Goal: Task Accomplishment & Management: Complete application form

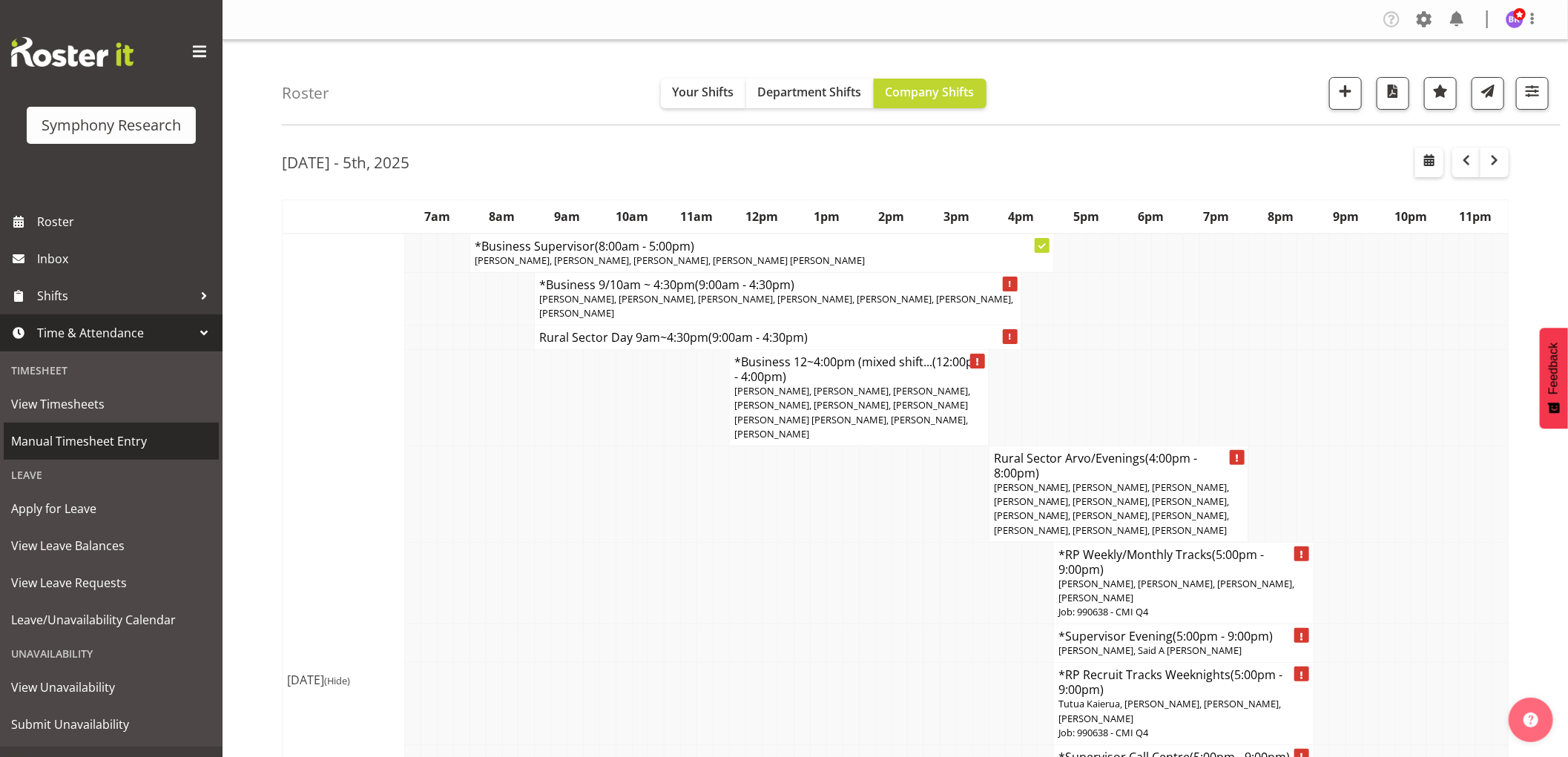
click at [76, 440] on span "Manual Timesheet Entry" at bounding box center [111, 442] width 200 height 22
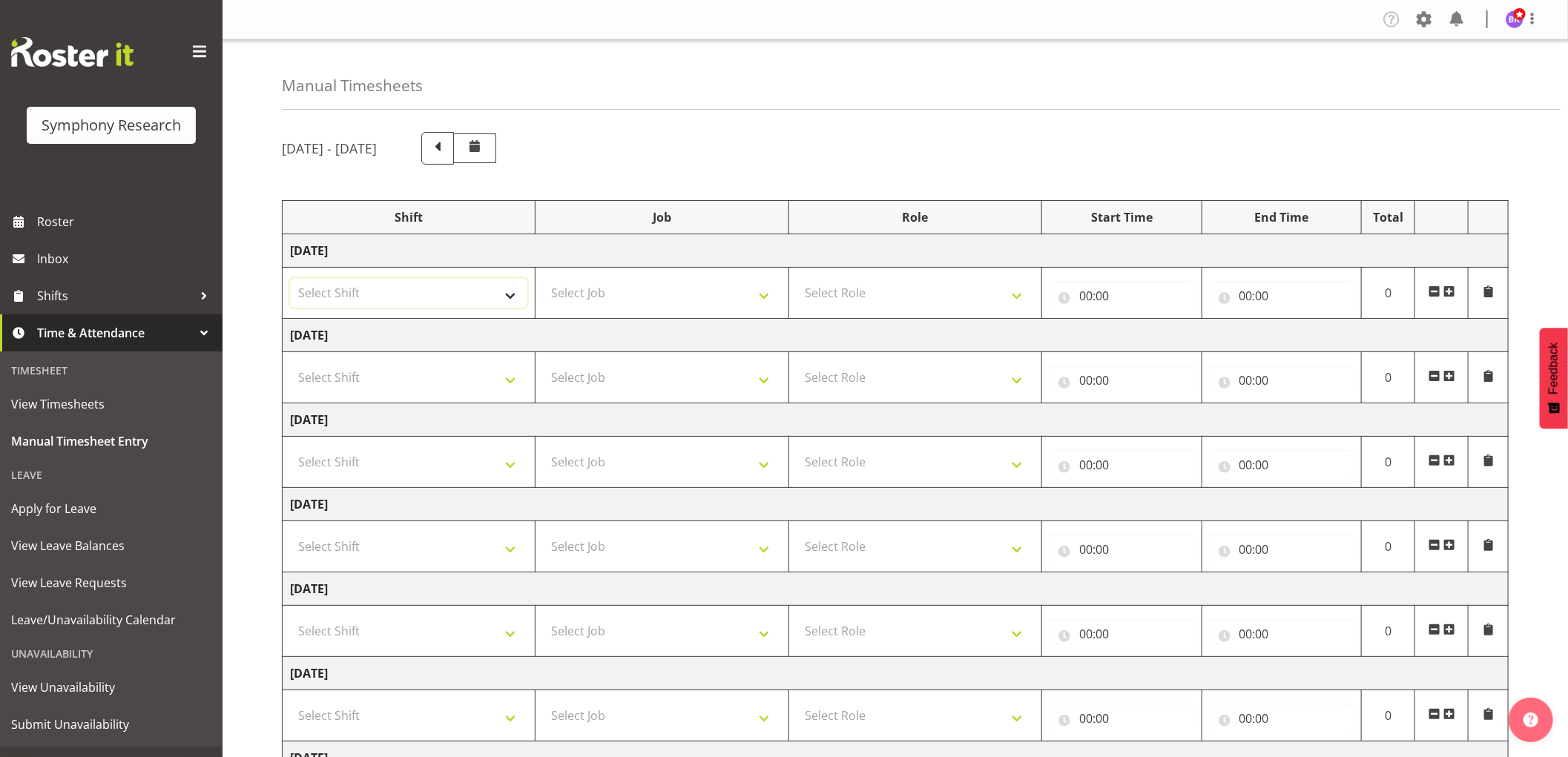
click at [475, 287] on select "Select Shift !!Weekend Residential (Roster IT Shift Label) *Business 9/10am ~ 4…" at bounding box center [408, 293] width 238 height 30
select select "1607"
click at [290, 278] on select "Select Shift !!Weekend Residential (Roster IT Shift Label) *Business 9/10am ~ 4…" at bounding box center [408, 293] width 238 height 30
click at [606, 288] on select "Select Job 550060 IF Admin 553492 World Poll Aus Wave 2 Main 2025 553493 World …" at bounding box center [661, 293] width 238 height 30
select select "743"
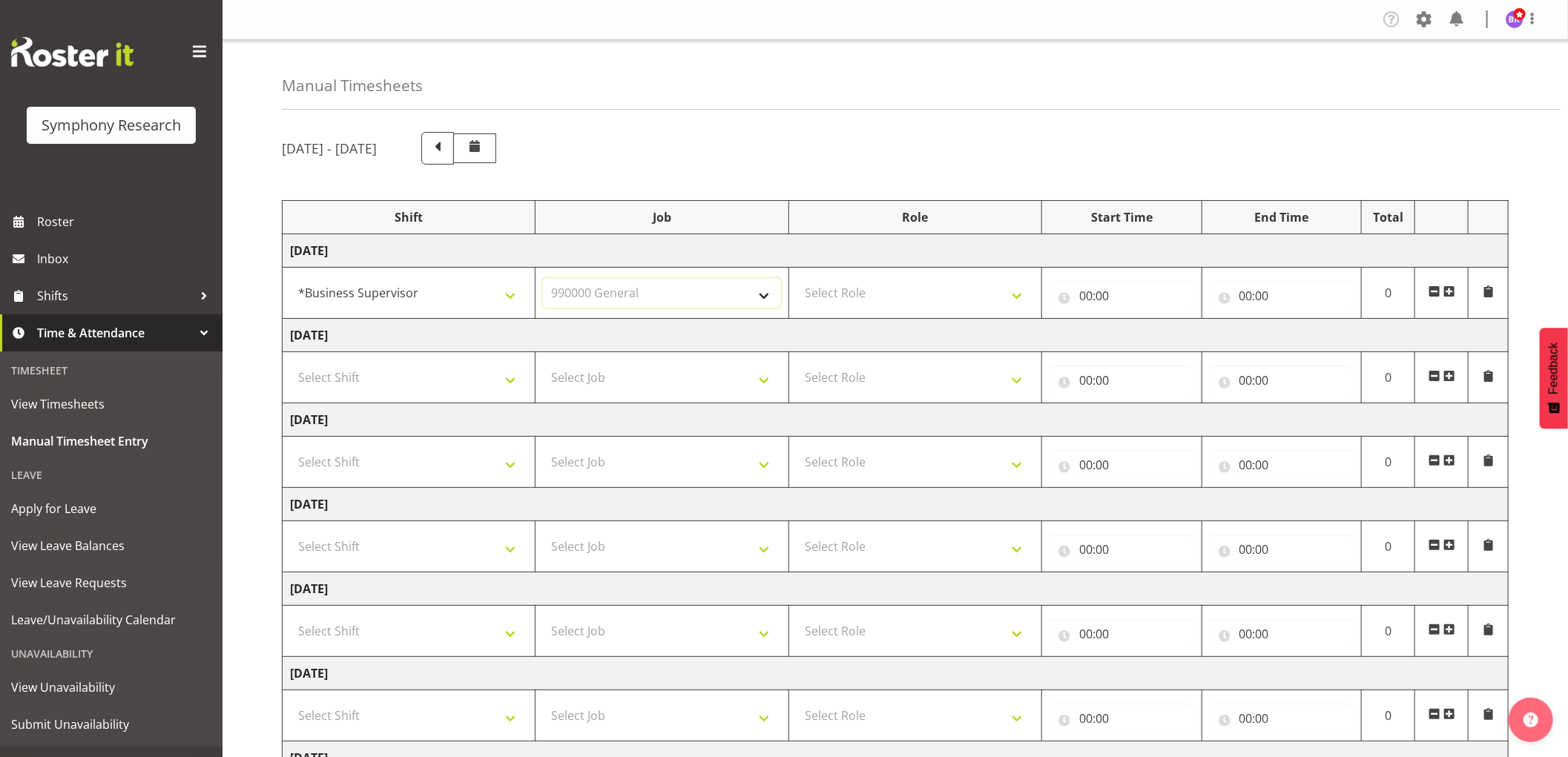
click at [543, 278] on select "Select Job 550060 IF Admin 553492 World Poll Aus Wave 2 Main 2025 553493 World …" at bounding box center [661, 293] width 238 height 30
click at [851, 296] on select "Select Role Supervisor Interviewing Briefing" at bounding box center [915, 293] width 238 height 30
select select "45"
click at [797, 278] on select "Select Role Supervisor Interviewing Briefing" at bounding box center [915, 293] width 238 height 30
click at [1080, 292] on input "00:00" at bounding box center [1121, 296] width 144 height 30
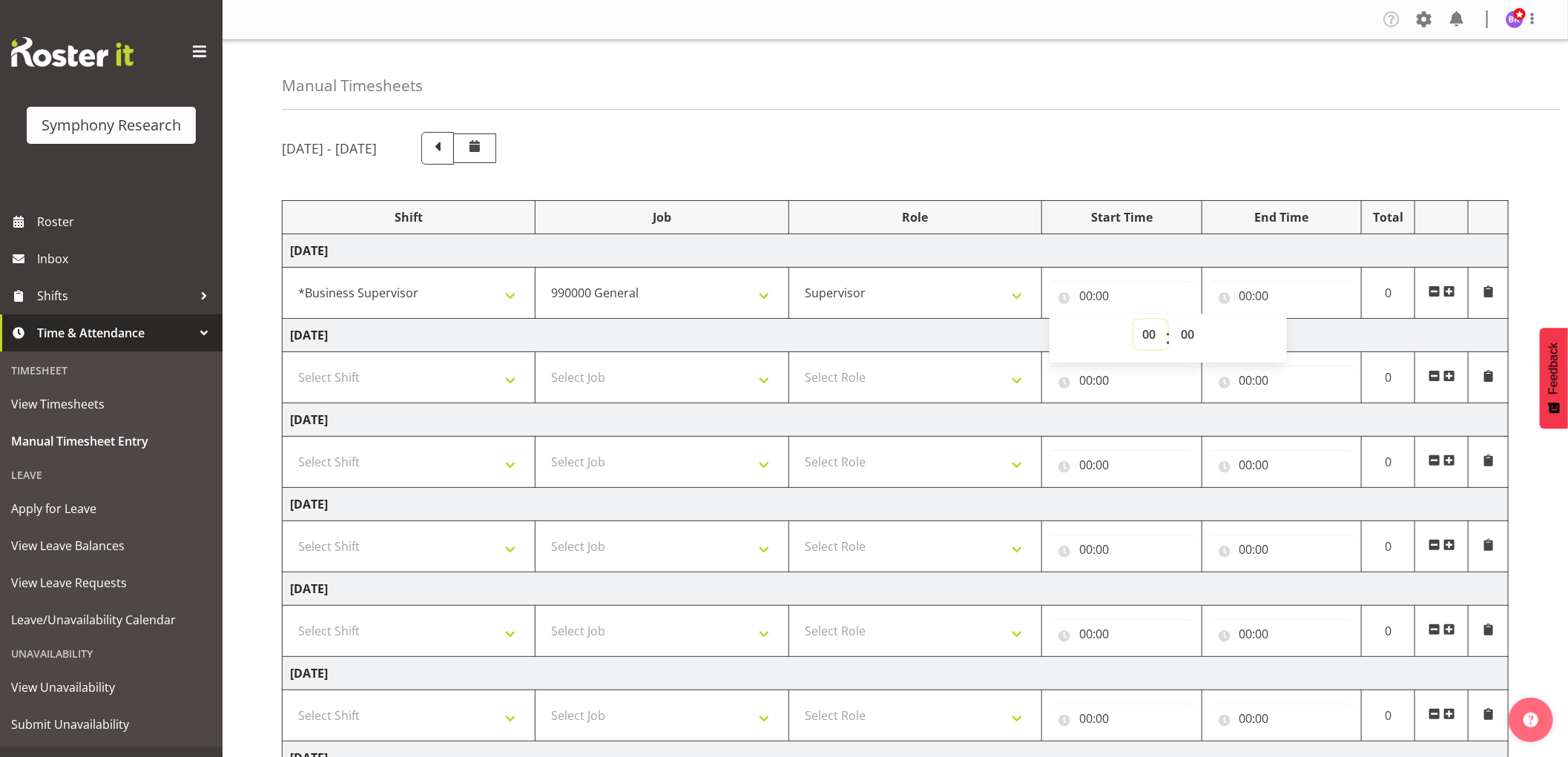
click at [1144, 332] on select "00 01 02 03 04 05 06 07 08 09 10 11 12 13 14 15 16 17 18 19 20 21 22 23" at bounding box center [1151, 335] width 34 height 30
select select "8"
click at [1135, 320] on select "00 01 02 03 04 05 06 07 08 09 10 11 12 13 14 15 16 17 18 19 20 21 22 23" at bounding box center [1151, 335] width 34 height 30
type input "08:00"
click at [1184, 328] on select "00 01 02 03 04 05 06 07 08 09 10 11 12 13 14 15 16 17 18 19 20 21 22 23 24 25 2…" at bounding box center [1190, 335] width 34 height 30
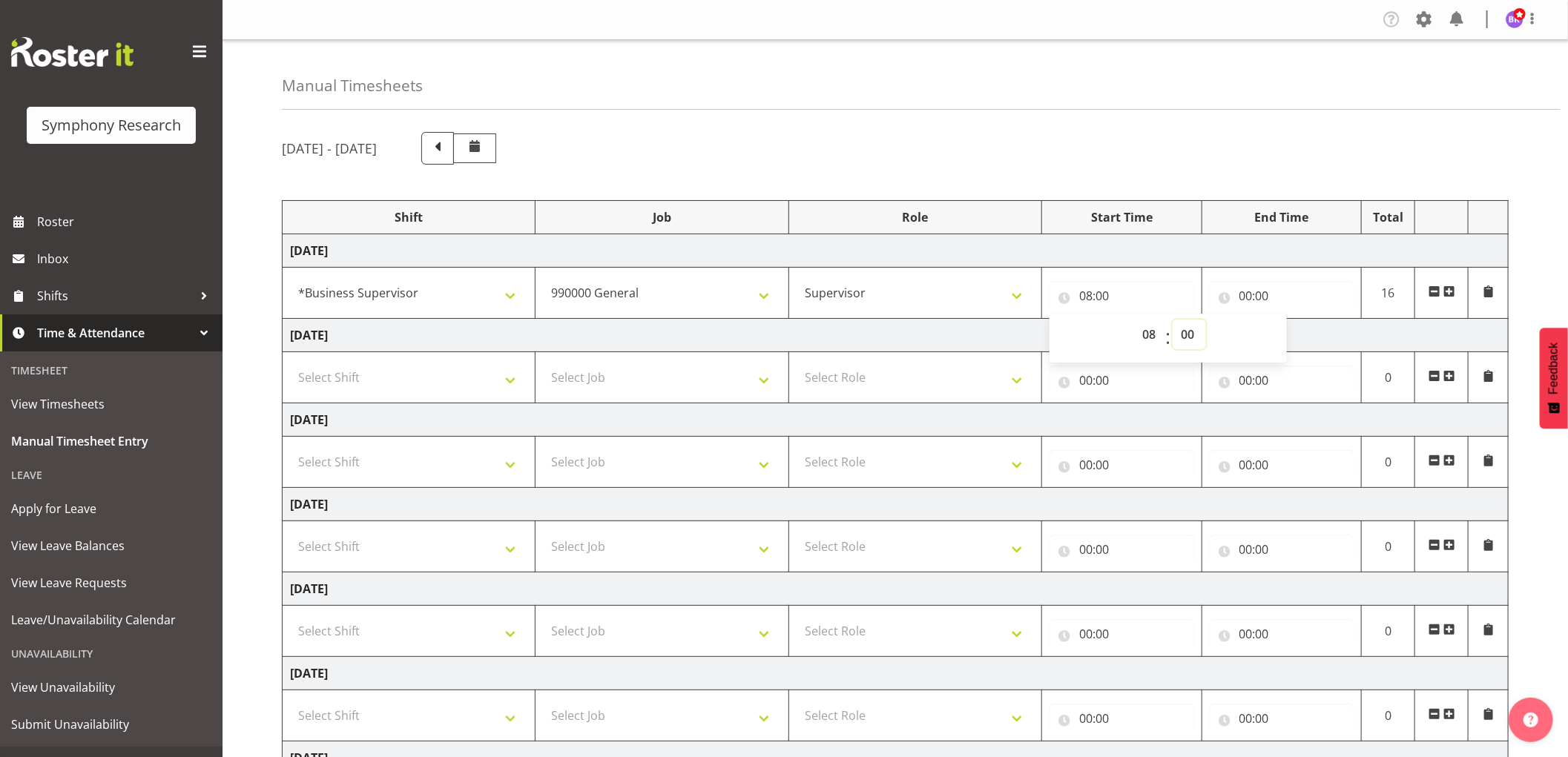
select select "5"
click at [1173, 320] on select "00 01 02 03 04 05 06 07 08 09 10 11 12 13 14 15 16 17 18 19 20 21 22 23 24 25 2…" at bounding box center [1190, 335] width 34 height 30
type input "08:05"
click at [1244, 291] on input "00:00" at bounding box center [1282, 296] width 144 height 30
click at [1313, 338] on select "00 01 02 03 04 05 06 07 08 09 10 11 12 13 14 15 16 17 18 19 20 21 22 23" at bounding box center [1311, 335] width 34 height 30
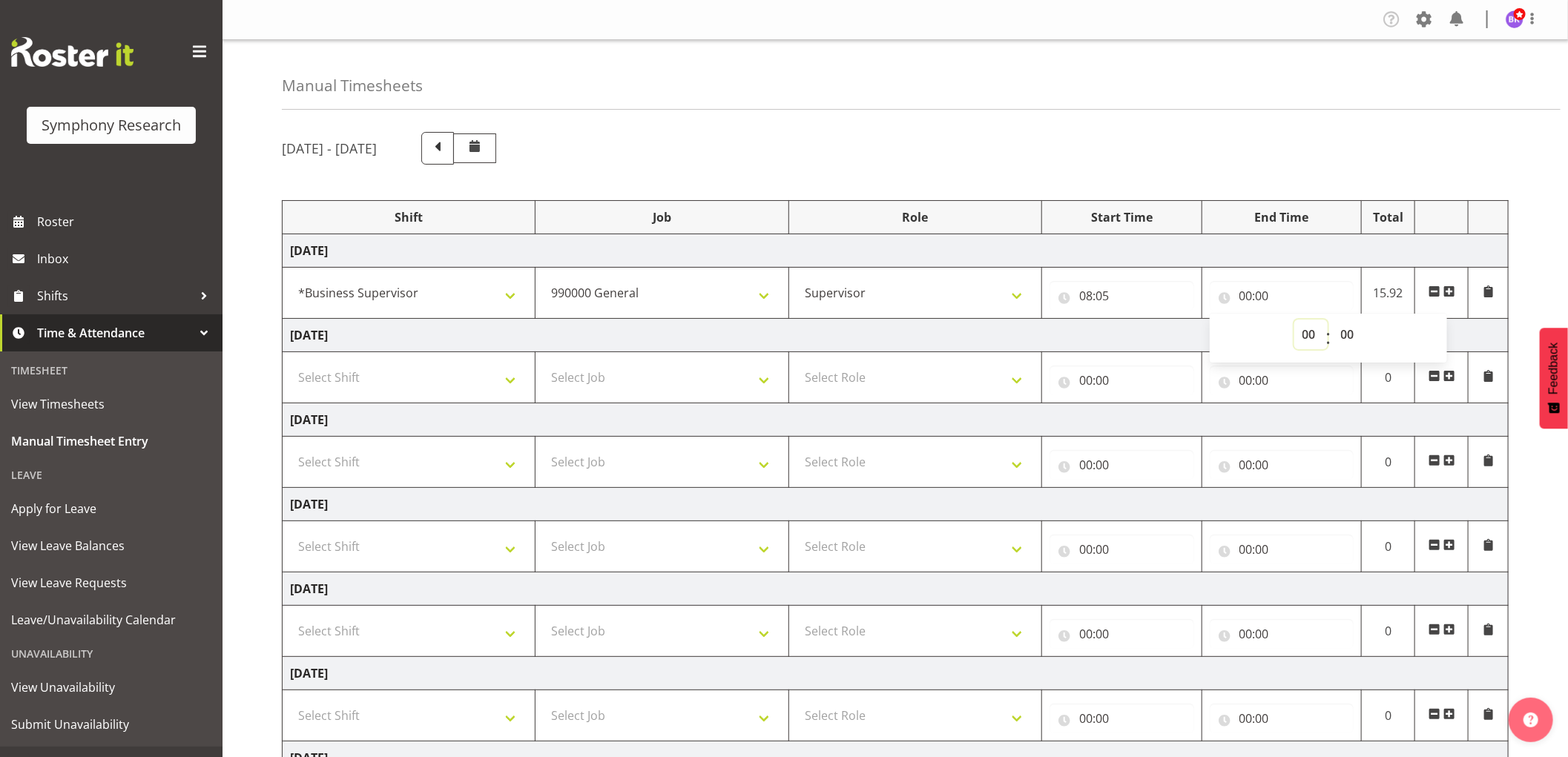
select select "8"
click at [1294, 320] on select "00 01 02 03 04 05 06 07 08 09 10 11 12 13 14 15 16 17 18 19 20 21 22 23" at bounding box center [1311, 335] width 34 height 30
type input "08:00"
click at [1355, 343] on select "00 01 02 03 04 05 06 07 08 09 10 11 12 13 14 15 16 17 18 19 20 21 22 23 24 25 2…" at bounding box center [1350, 335] width 34 height 30
select select "45"
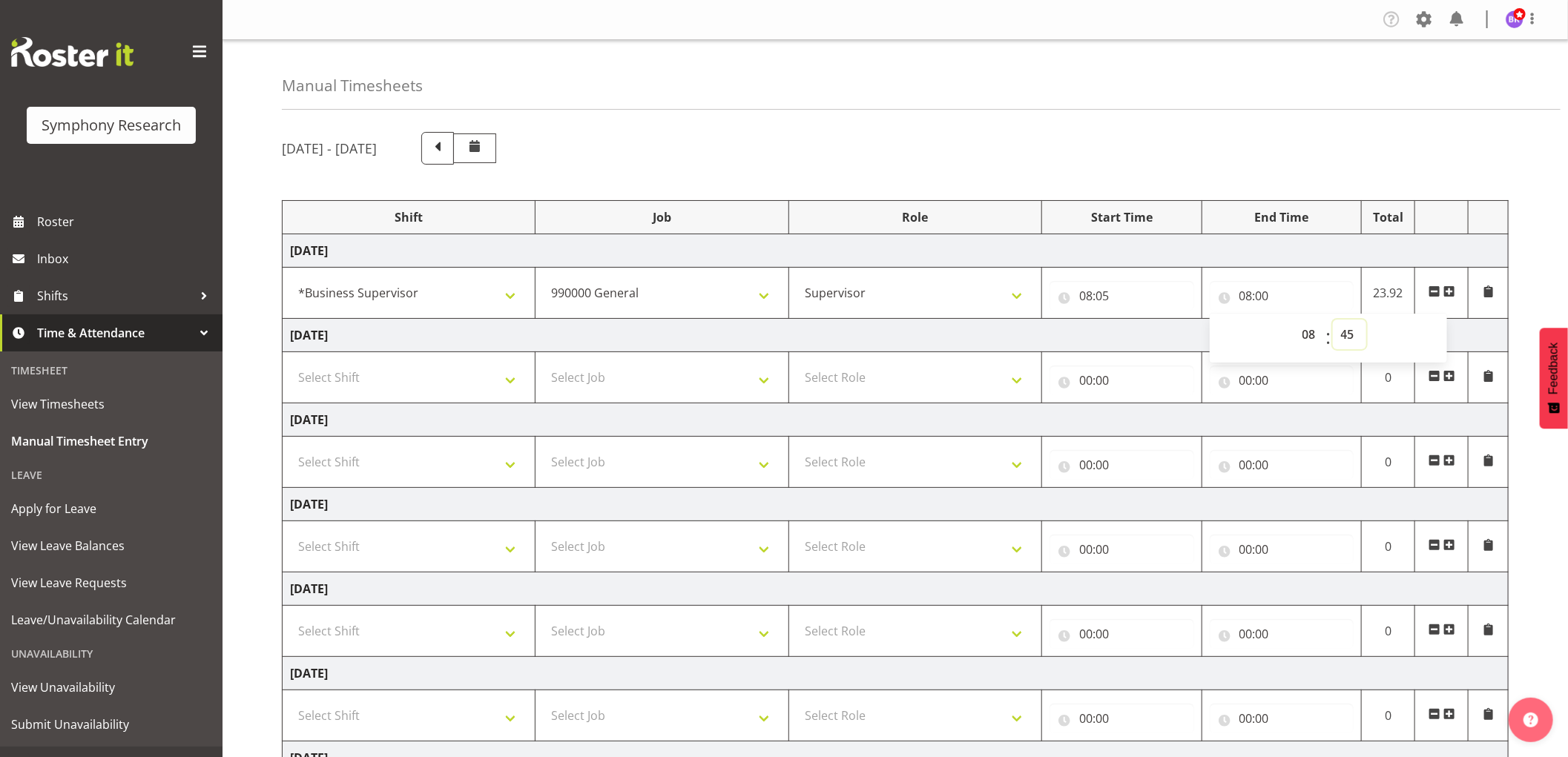
click at [1333, 320] on select "00 01 02 03 04 05 06 07 08 09 10 11 12 13 14 15 16 17 18 19 20 21 22 23 24 25 2…" at bounding box center [1350, 335] width 34 height 30
type input "08:45"
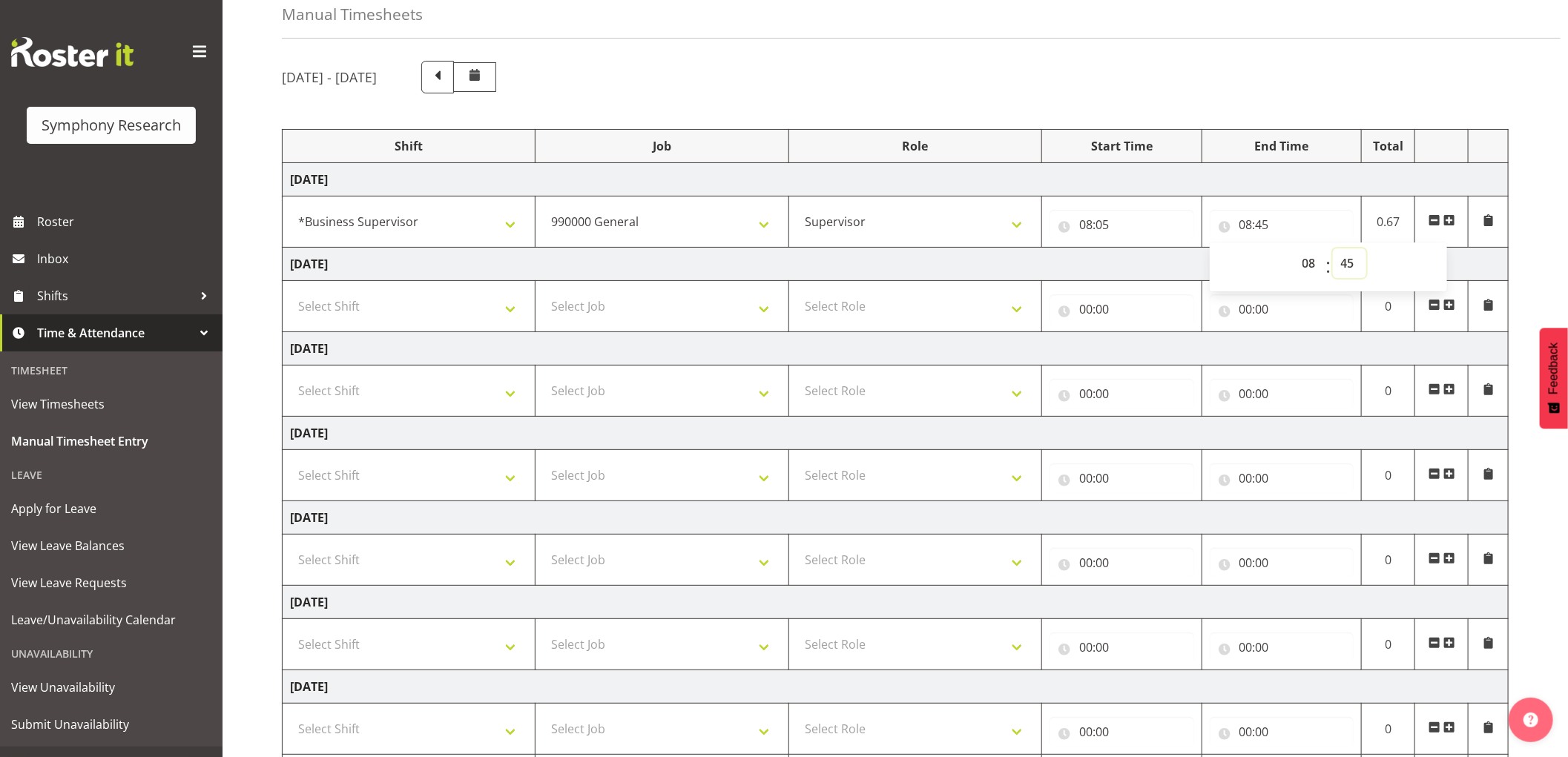
scroll to position [168, 0]
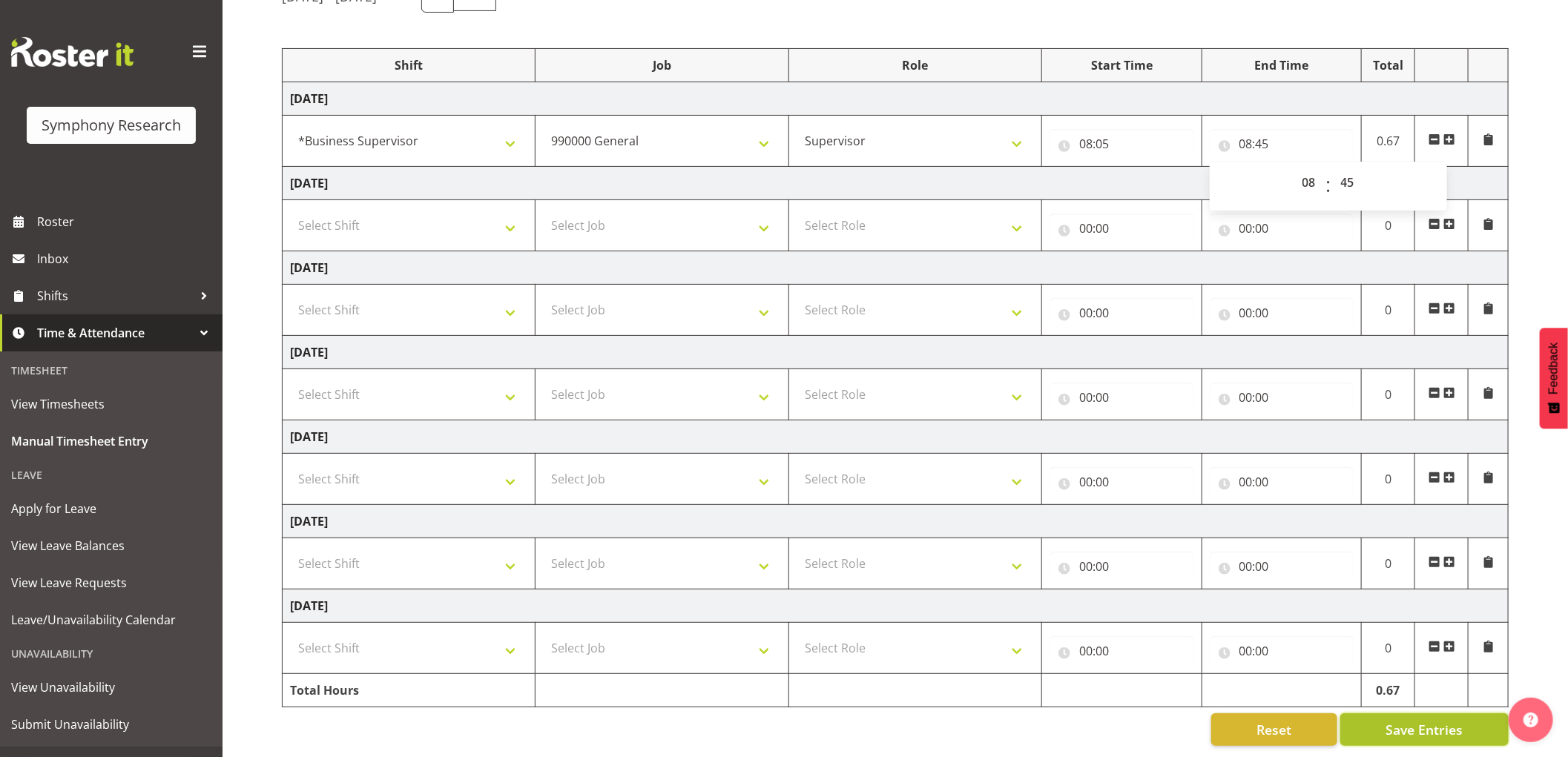
click at [1385, 717] on button "Save Entries" at bounding box center [1424, 729] width 169 height 33
